Goal: Navigation & Orientation: Find specific page/section

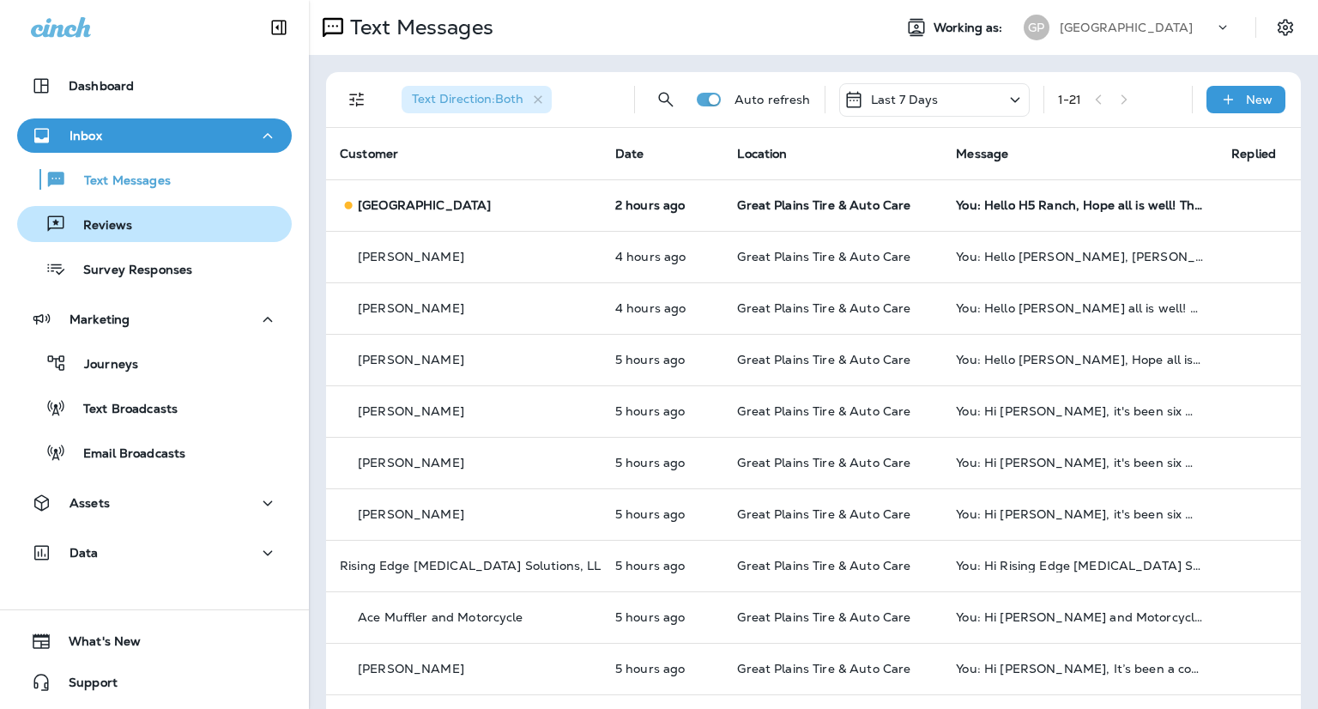
click at [154, 224] on div "Reviews" at bounding box center [154, 224] width 261 height 26
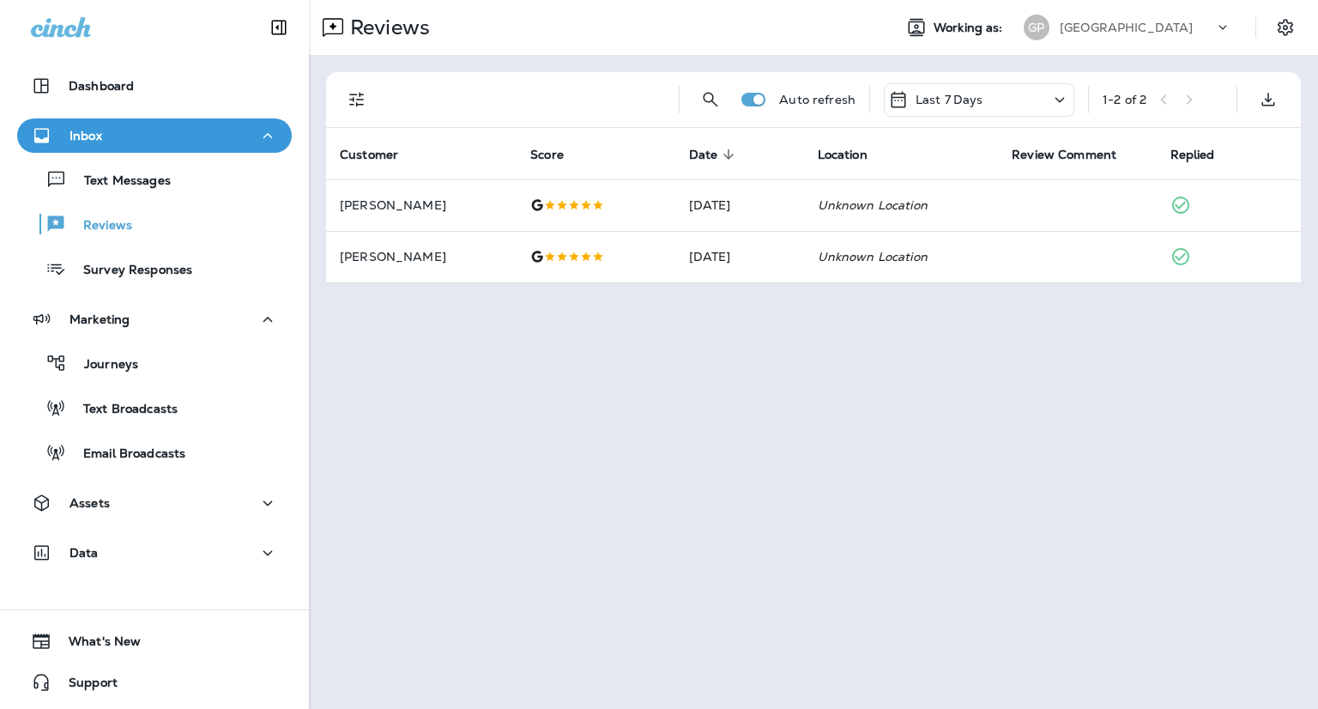
drag, startPoint x: 0, startPoint y: 70, endPoint x: 0, endPoint y: 59, distance: 10.3
drag, startPoint x: 0, startPoint y: 59, endPoint x: 374, endPoint y: 377, distance: 490.8
click at [386, 385] on div "Reviews Working as: GP Great Plains Auto refresh Last 7 Days 1 - 2 of 2 Custome…" at bounding box center [813, 354] width 1009 height 709
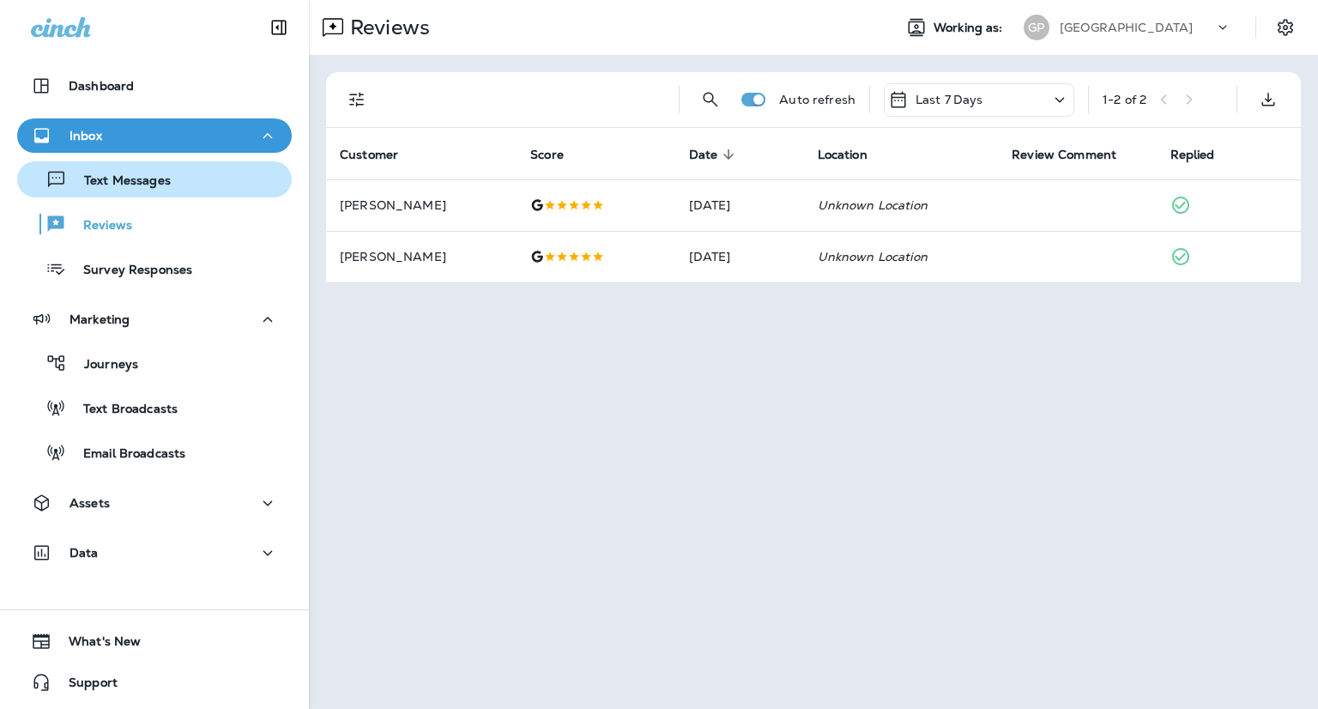
click at [145, 194] on button "Text Messages" at bounding box center [154, 179] width 275 height 36
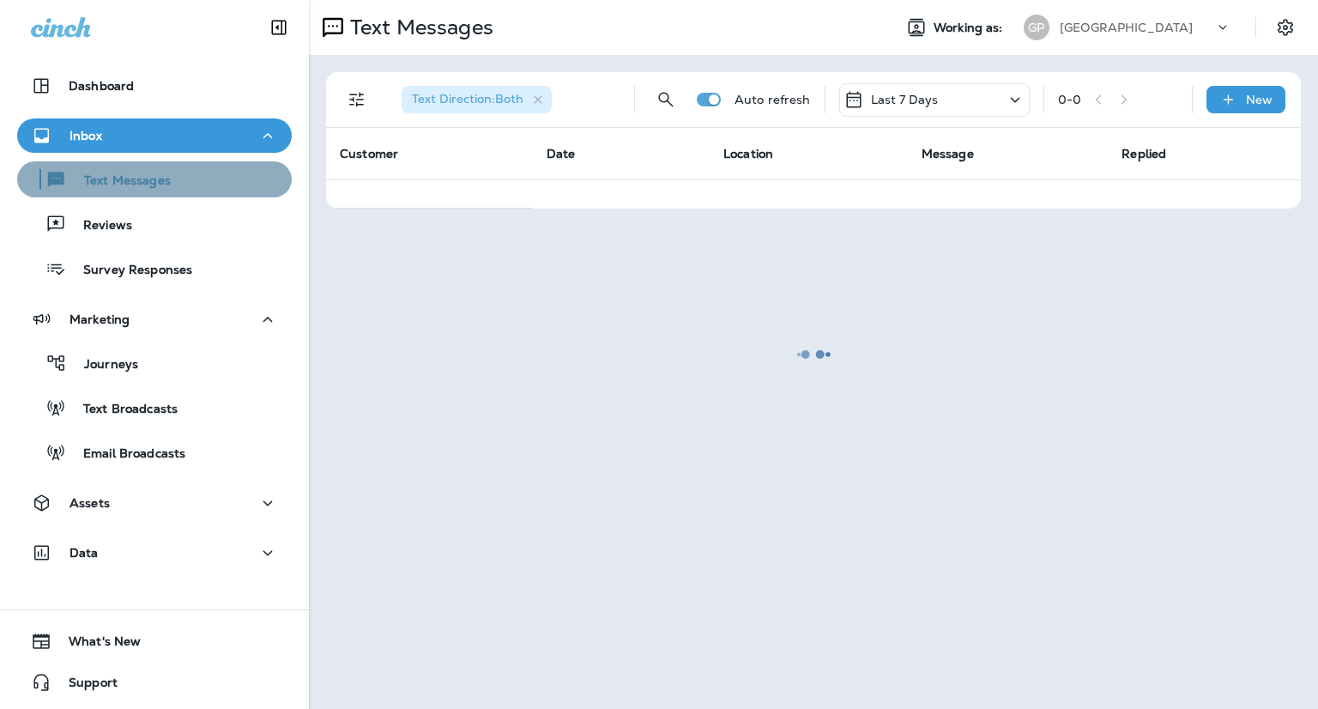
click at [160, 179] on p "Text Messages" at bounding box center [119, 181] width 104 height 16
